Goal: Information Seeking & Learning: Check status

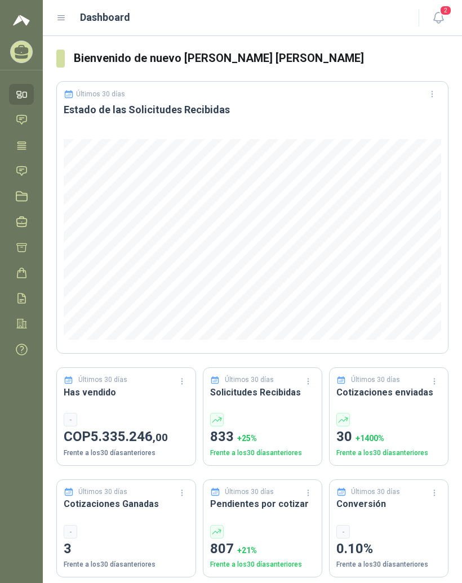
click at [60, 14] on icon at bounding box center [61, 18] width 10 height 10
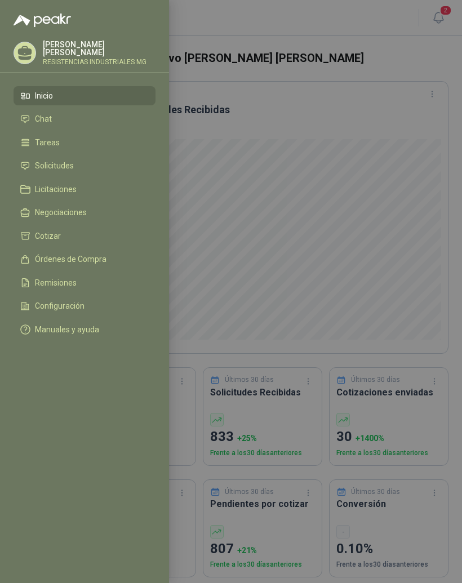
click at [86, 168] on li "Solicitudes" at bounding box center [84, 166] width 128 height 10
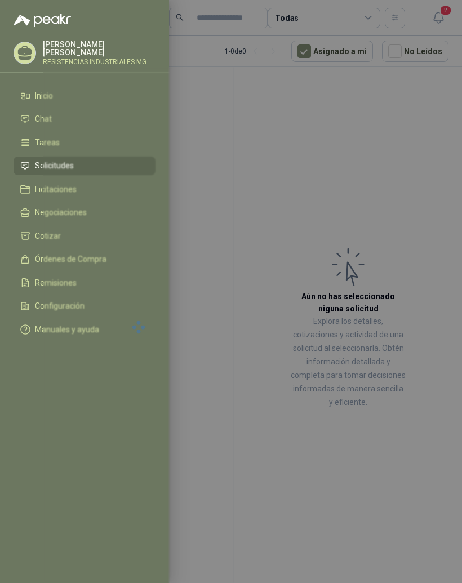
click at [381, 187] on div at bounding box center [231, 291] width 462 height 583
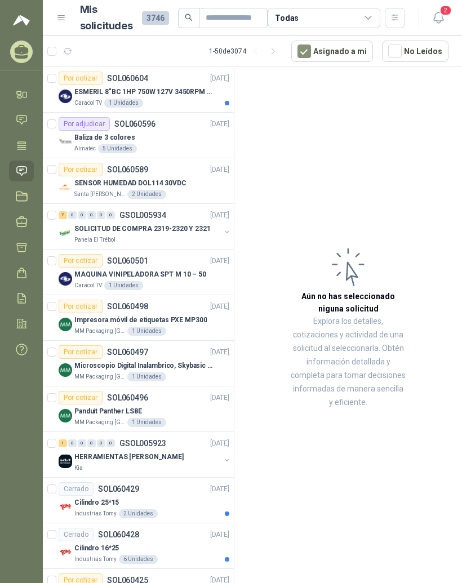
click at [193, 96] on p "ESMERIL 8"BC 1HP 750W 127V 3450RPM URREA" at bounding box center [144, 92] width 140 height 11
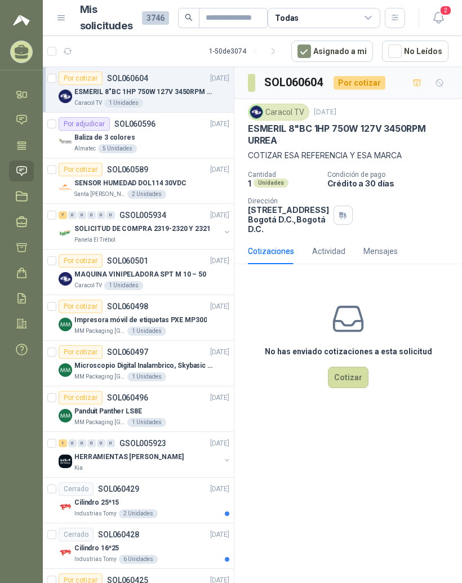
click at [193, 270] on p "MAQUINA VINIPELADORA SPT M 10 – 50" at bounding box center [140, 274] width 132 height 11
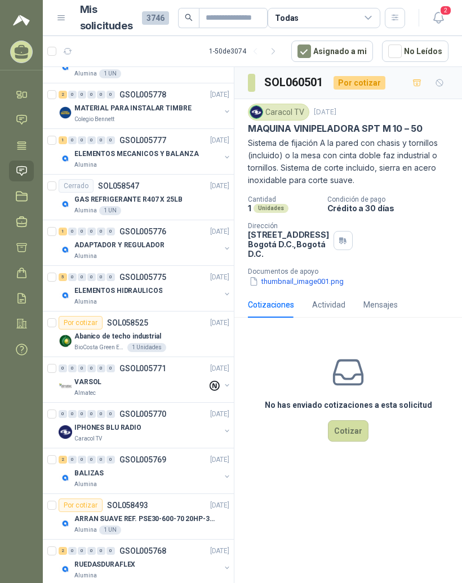
scroll to position [14, 0]
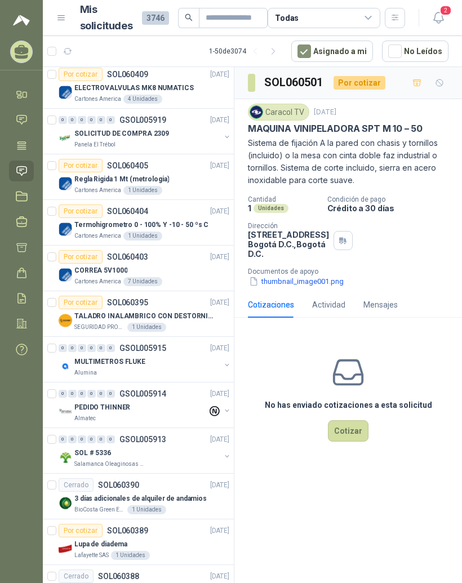
click at [278, 47] on icon "button" at bounding box center [274, 52] width 10 height 10
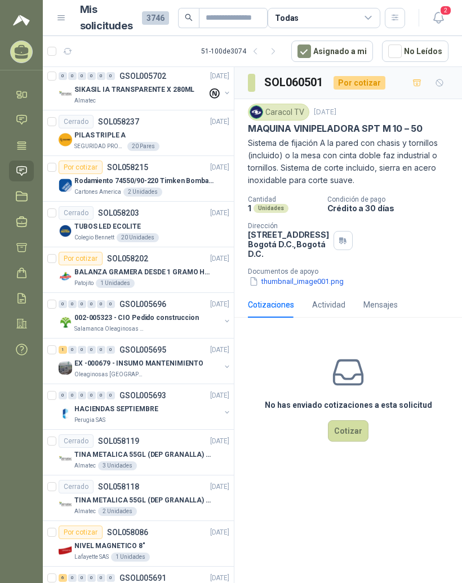
scroll to position [883, -1]
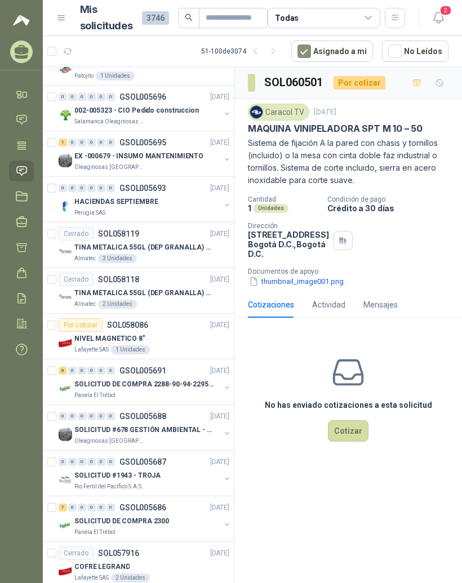
click at [236, 400] on div "No has enviado cotizaciones a esta solicitud Cotizar" at bounding box center [347, 399] width 227 height 144
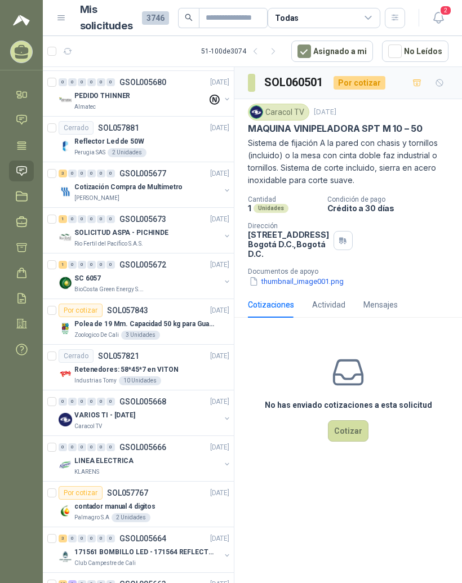
scroll to position [1685, 0]
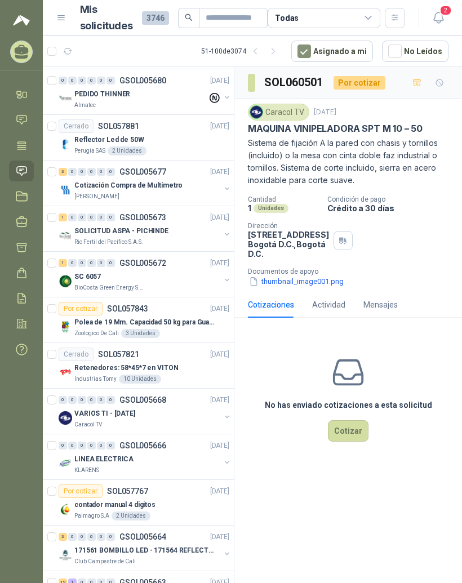
click at [194, 406] on div "VARIOS TI - [DATE]" at bounding box center [147, 413] width 146 height 14
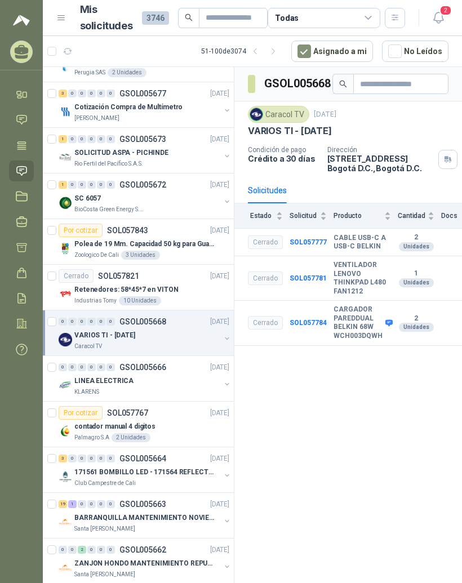
scroll to position [1762, 0]
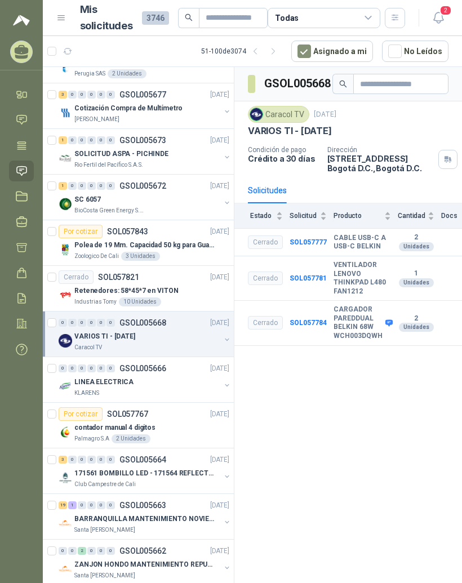
click at [282, 42] on button "button" at bounding box center [273, 51] width 18 height 18
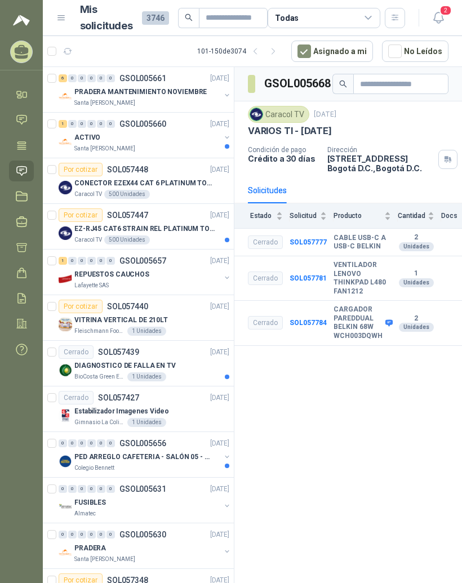
scroll to position [0, 0]
click at [178, 178] on p "CONECTOR EZEX44 CAT 6 PLATINUM TOOLS" at bounding box center [144, 183] width 140 height 11
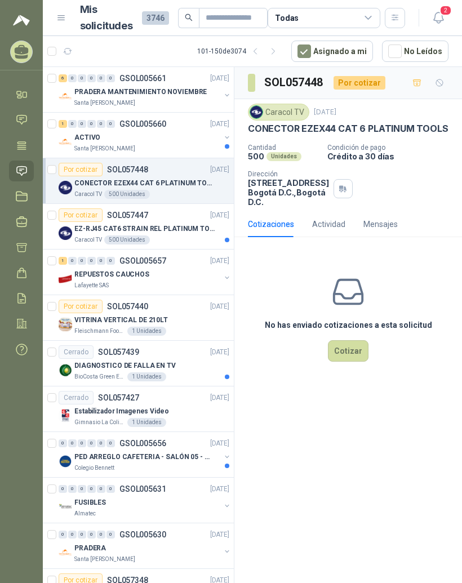
click at [186, 224] on p "EZ-RJ45 CAT6 STRAIN REL PLATINUM TOOLS" at bounding box center [144, 229] width 140 height 11
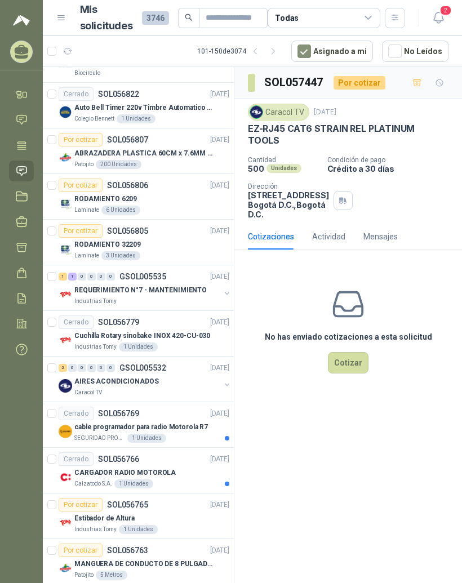
scroll to position [1762, 0]
click at [208, 375] on div "AIRES ACONDICIONADOS" at bounding box center [147, 382] width 146 height 14
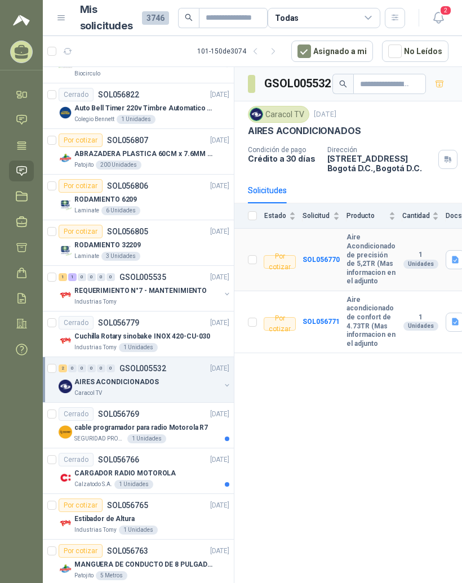
click at [332, 256] on b "SOL056770" at bounding box center [320, 260] width 37 height 8
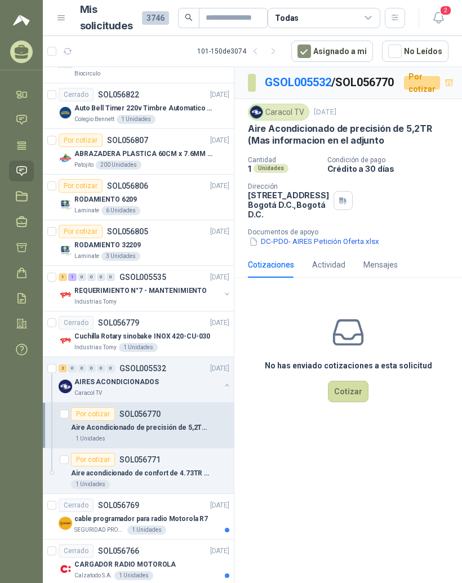
click at [323, 248] on button "DC-PDO- AIRES Petición Oferta.xlsx" at bounding box center [314, 242] width 132 height 12
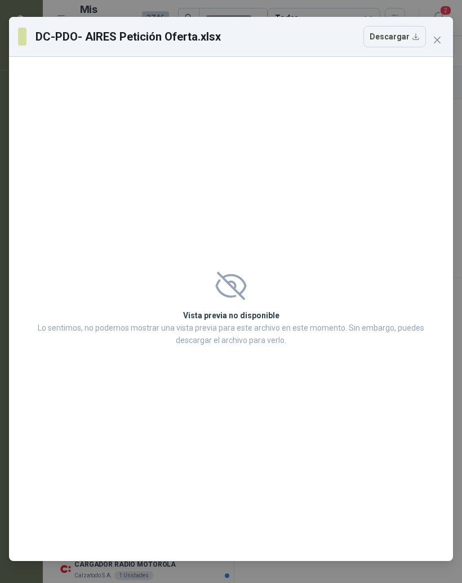
click at [436, 39] on icon "close" at bounding box center [437, 40] width 7 height 7
